Goal: Book appointment/travel/reservation

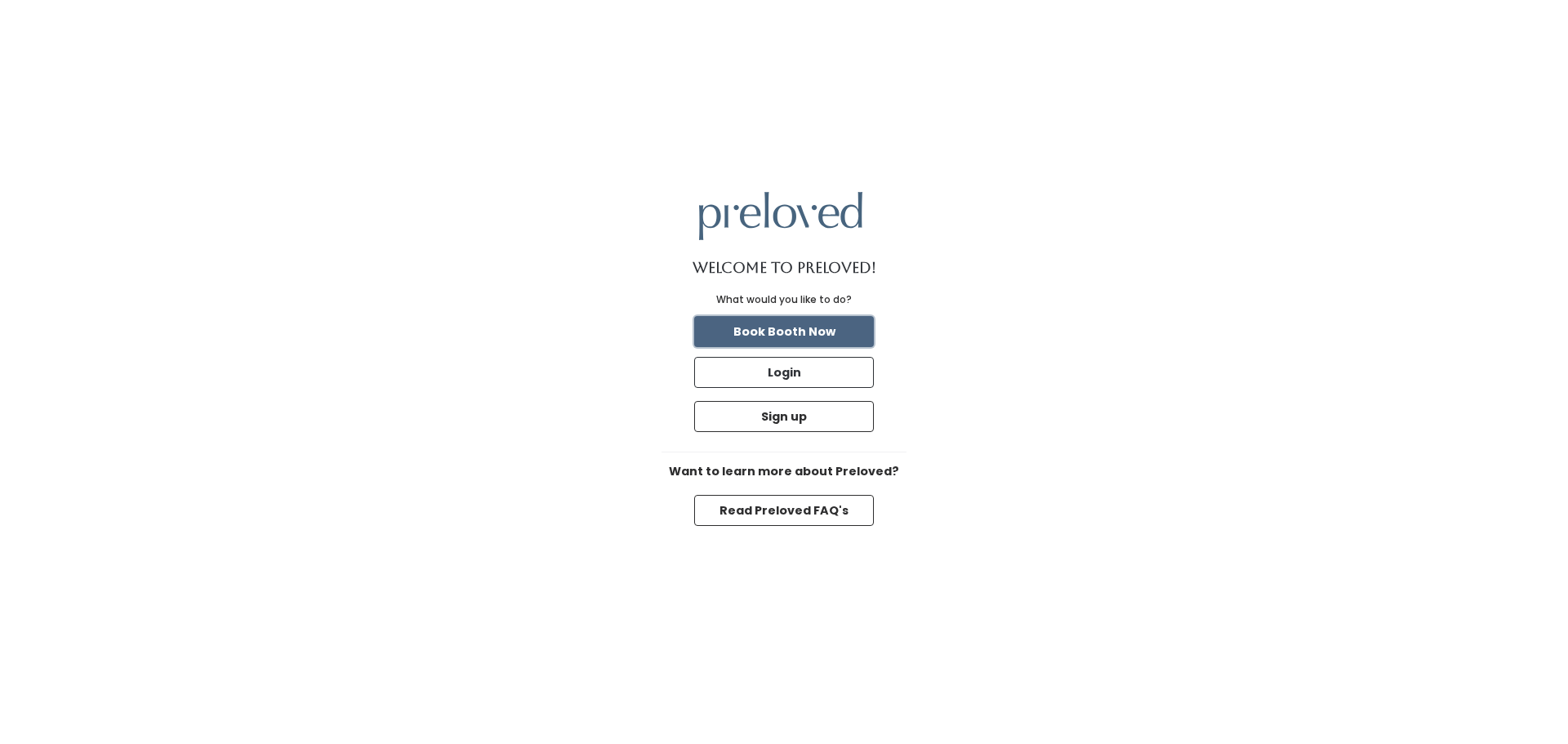
click at [849, 332] on button "Book Booth Now" at bounding box center [784, 332] width 180 height 31
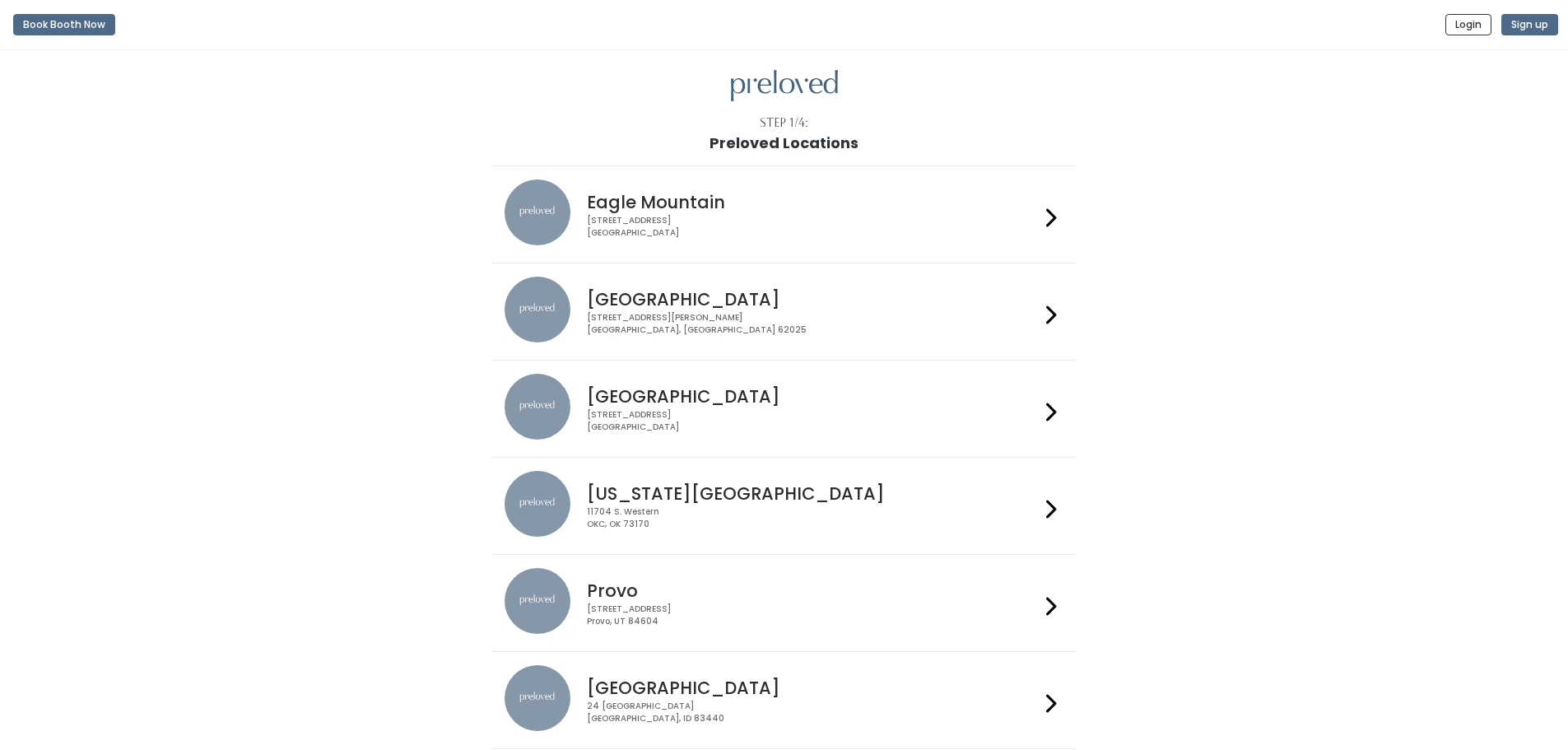
click at [877, 332] on div "[STREET_ADDRESS][PERSON_NAME]" at bounding box center [813, 323] width 452 height 24
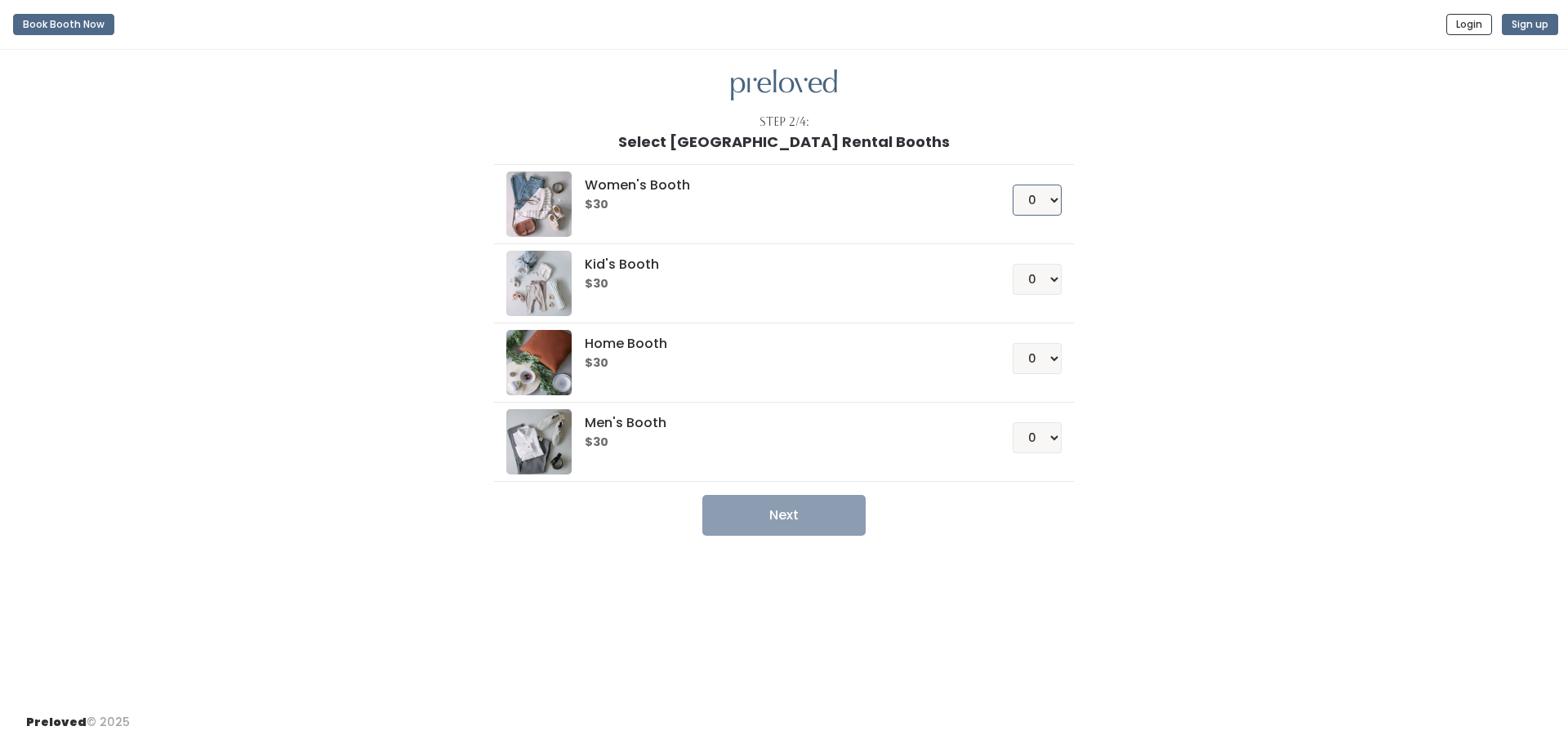
click at [1052, 195] on select "0 1 2 3 4" at bounding box center [1037, 200] width 49 height 31
select select "1"
click at [1013, 184] on select "0 1 2 3 4" at bounding box center [1037, 200] width 49 height 31
click at [833, 513] on button "Next" at bounding box center [783, 515] width 163 height 41
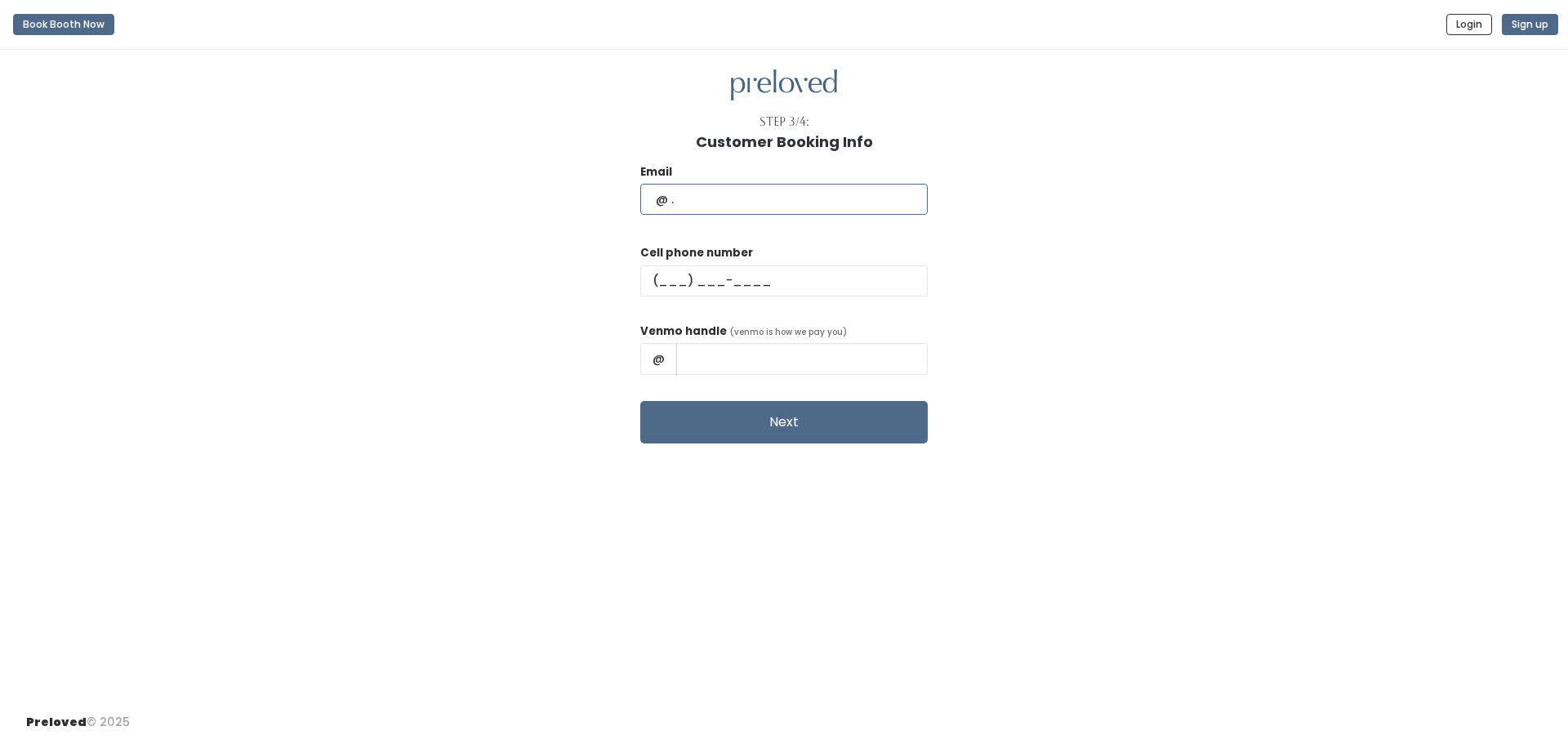
click at [777, 198] on input "text" at bounding box center [783, 199] width 287 height 31
type input "kdsrodriguez1973@outlook.com"
type input "(618) 698-1149"
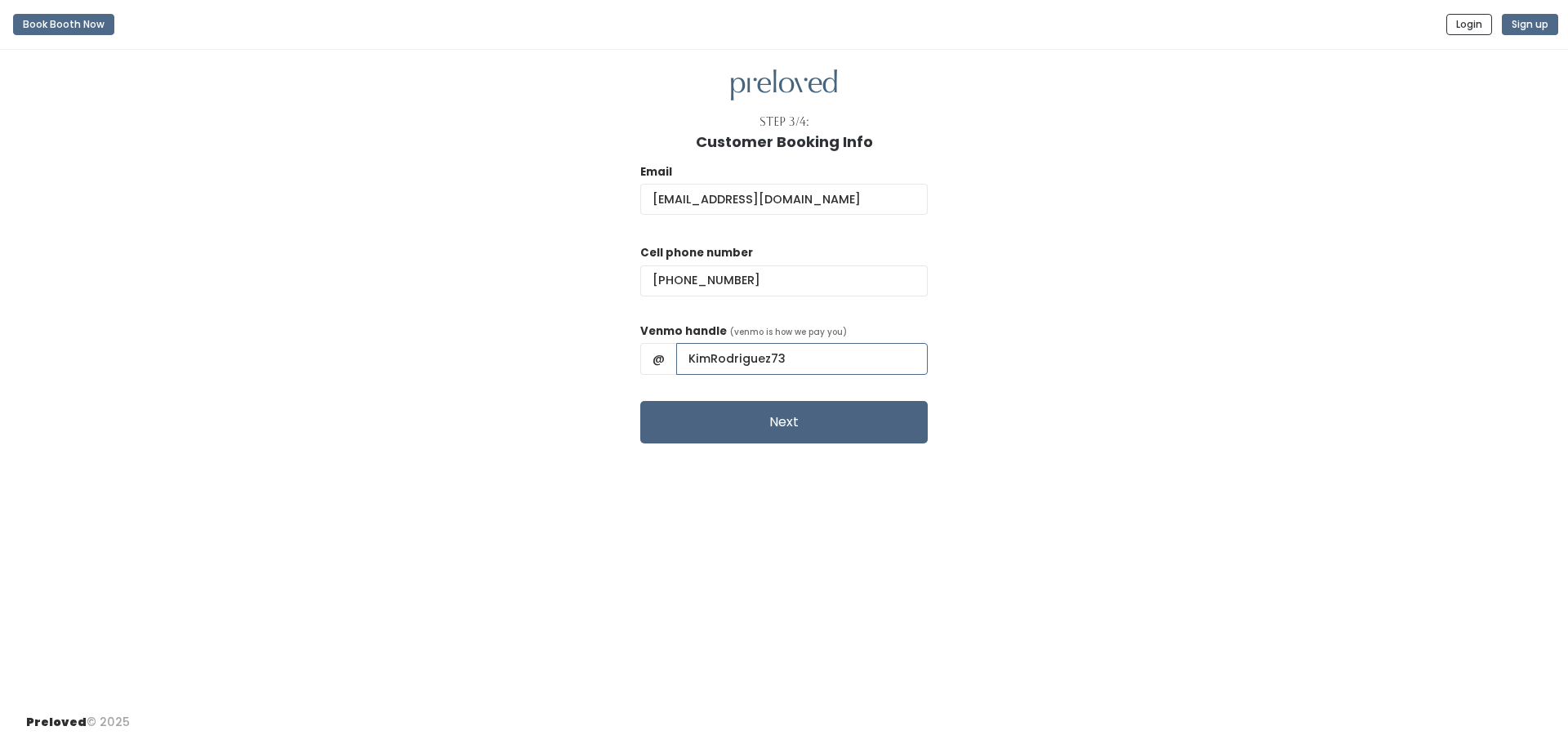
type input "KimRodriguez73"
click at [760, 422] on button "Next" at bounding box center [783, 422] width 287 height 43
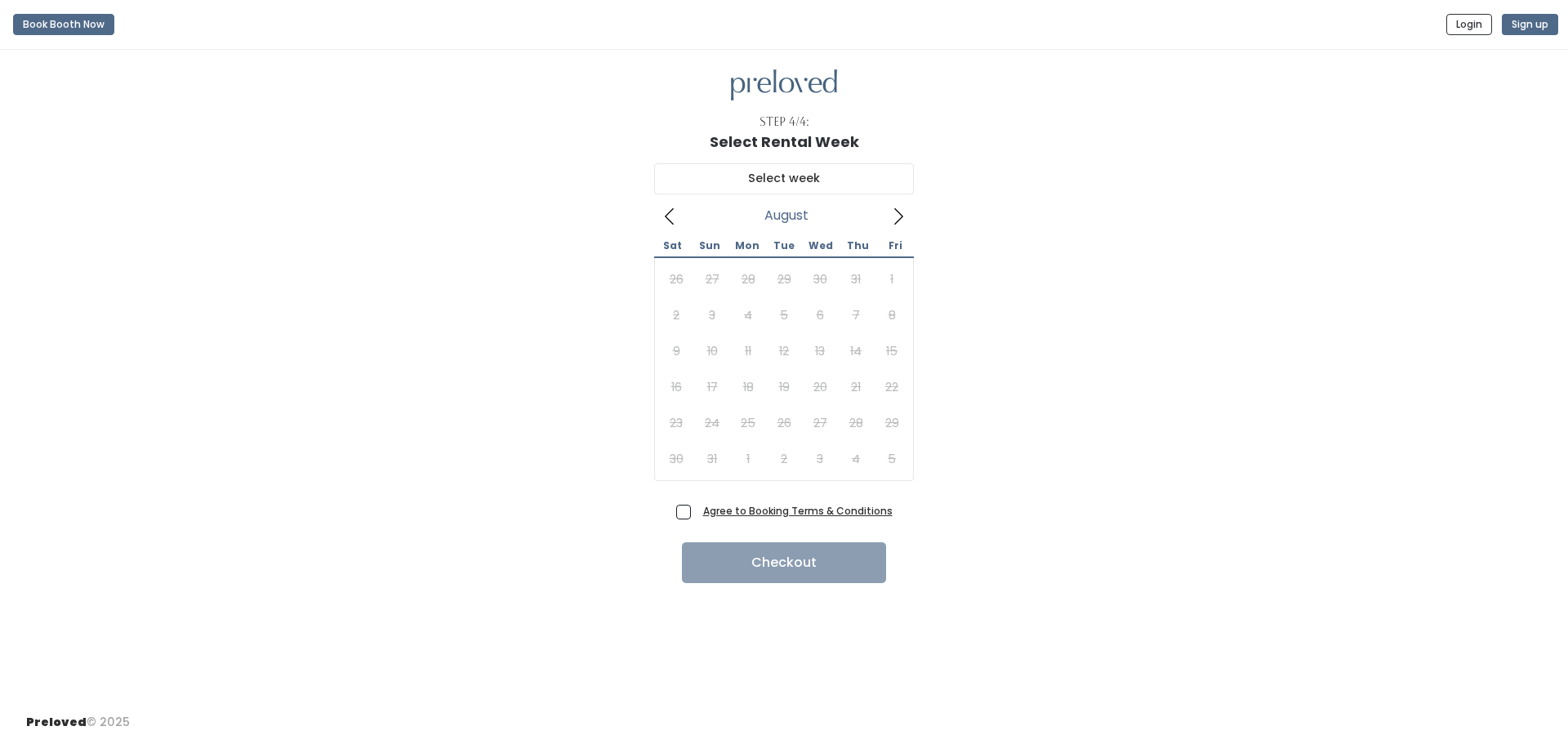
click at [902, 211] on icon at bounding box center [897, 217] width 18 height 18
type input "[DATE] to [DATE]"
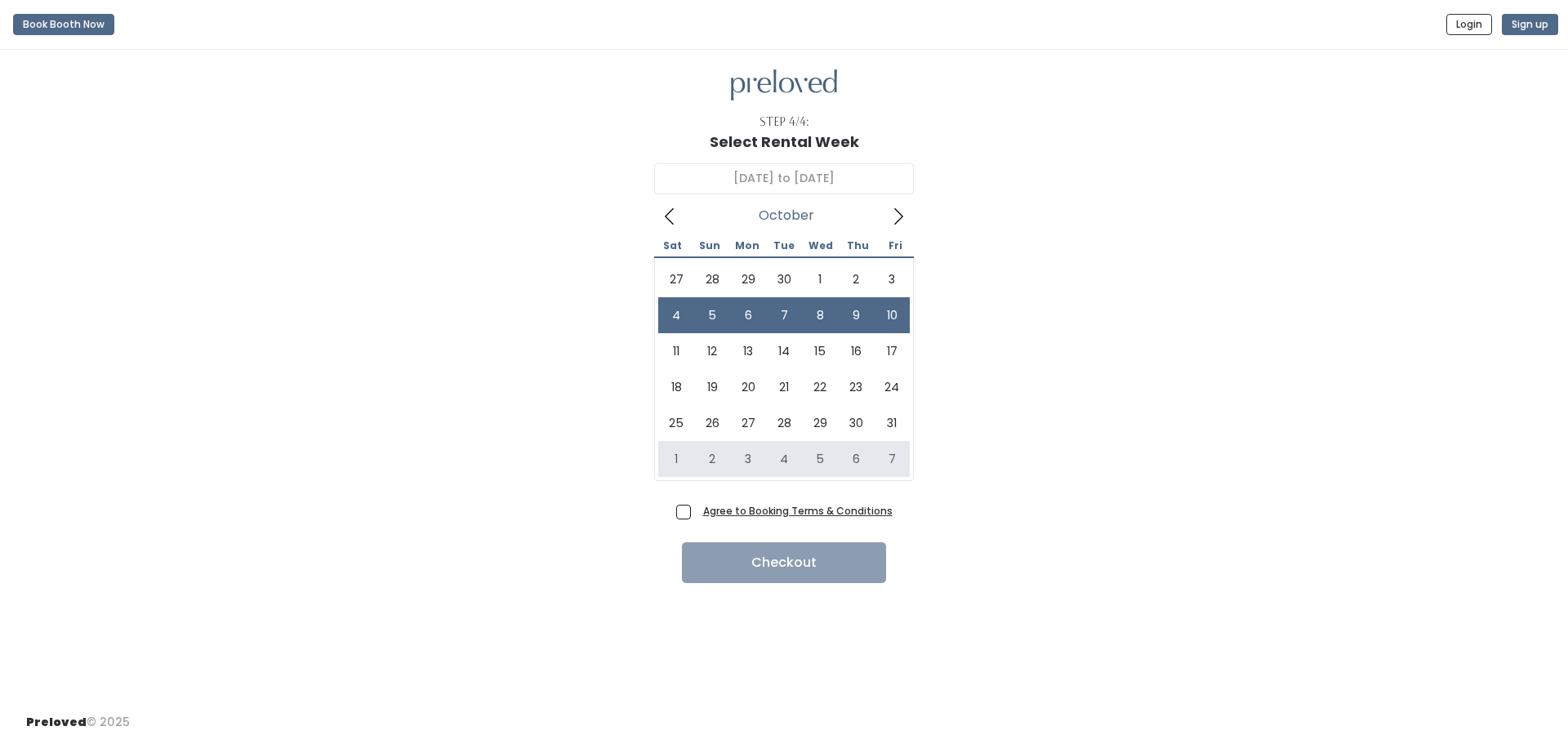
click at [394, 279] on div "[DATE] to October [DATE] Sun Mon Tue Wed Thu Fri 27 28 29 30 1 2 3 4 5 6 7 8 9 …" at bounding box center [784, 324] width 1516 height 348
